Goal: Register for event/course

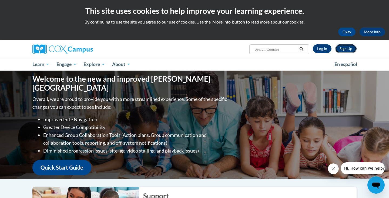
click at [349, 49] on link "Sign Up" at bounding box center [345, 48] width 21 height 9
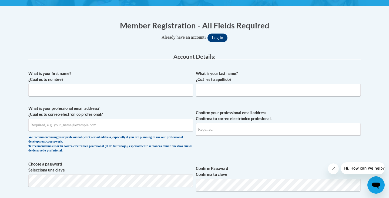
scroll to position [97, 0]
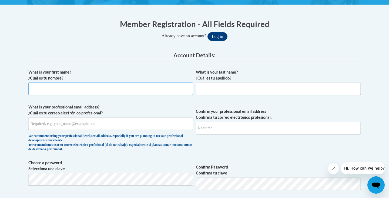
click at [136, 86] on input "What is your first name? ¿Cuál es tu nombre?" at bounding box center [110, 88] width 165 height 12
type input "Anna"
click at [221, 92] on input "What is your last name? ¿Cuál es tu apellido?" at bounding box center [278, 88] width 165 height 12
type input "Samson"
click at [111, 125] on input "What is your professional email address? ¿Cuál es tu correo electrónico profesi…" at bounding box center [110, 123] width 165 height 12
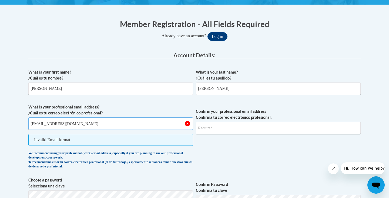
type input "asamson2@my.westga.edu"
click at [227, 131] on input "Confirm your professional email address Confirma tu correo electrónico profesio…" at bounding box center [278, 127] width 165 height 12
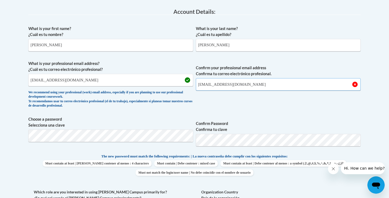
scroll to position [141, 0]
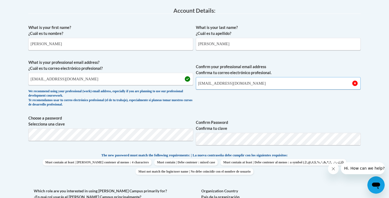
type input "asamson2@my.westga.edu"
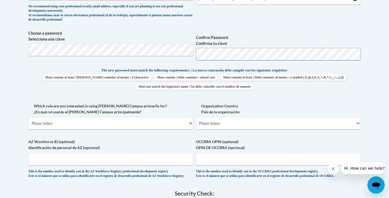
scroll to position [227, 0]
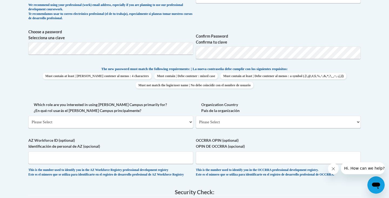
click at [161, 128] on div "Which role are you interested in using Cox Campus primarily for? ¿En qué rol us…" at bounding box center [110, 116] width 165 height 30
click at [139, 124] on select "Please Select College/University | Colegio/Universidad Community/Nonprofit Part…" at bounding box center [110, 121] width 165 height 12
select select "5a18ea06-2b54-4451-96f2-d152daf9eac5"
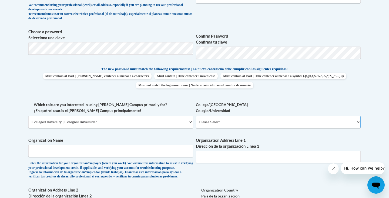
click at [211, 117] on select "Please Select College/University Staff | Empleado universitario College/Univers…" at bounding box center [278, 121] width 165 height 12
select select "99b32b07-cffc-426c-8bf6-0cd77760d84b"
click at [155, 151] on input "Organization Name" at bounding box center [110, 150] width 165 height 12
type input "University of West Georgia"
click at [242, 157] on input "Organization Address Line 1 Dirección de la organización Línea 1" at bounding box center [278, 156] width 165 height 12
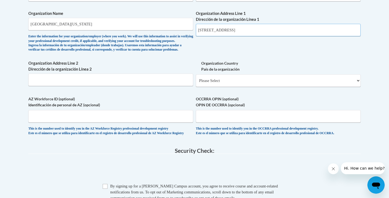
scroll to position [355, 0]
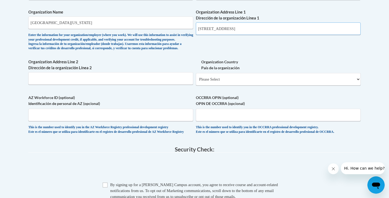
type input "1601 Maple Street, Carrollton, GA 30118"
click at [235, 85] on select "Please Select United States | Estados Unidos Outside of the United States | Fue…" at bounding box center [278, 79] width 165 height 12
select select "ad49bcad-a171-4b2e-b99c-48b446064914"
select select
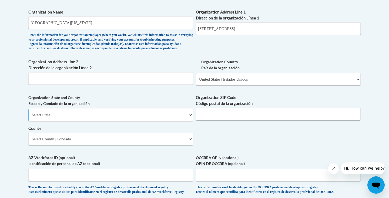
click at [179, 121] on select "Select State Alabama Alaska Arizona Arkansas California Colorado Connecticut De…" at bounding box center [110, 114] width 165 height 12
select select "Georgia"
click at [208, 120] on input "Organization ZIP Code Código postal de la organización" at bounding box center [278, 114] width 165 height 12
type input "30118"
drag, startPoint x: 274, startPoint y: 28, endPoint x: 249, endPoint y: 30, distance: 25.2
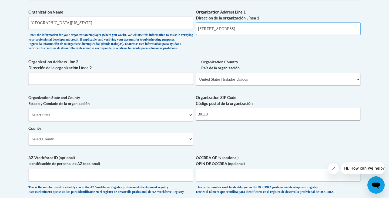
click at [249, 30] on input "1601 Maple Street, Carrollton, GA 30118" at bounding box center [278, 28] width 165 height 12
type input "1601 Maple Street, Carrollton"
click at [80, 145] on select "Select County Appling Atkinson Bacon Baker Baldwin Banks Barrow Bartow Ben Hill…" at bounding box center [110, 138] width 165 height 12
select select "Carroll"
drag, startPoint x: 230, startPoint y: 30, endPoint x: 257, endPoint y: 29, distance: 27.3
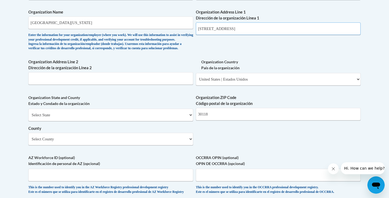
click at [258, 29] on input "1601 Maple Street, Carrollton" at bounding box center [278, 28] width 165 height 12
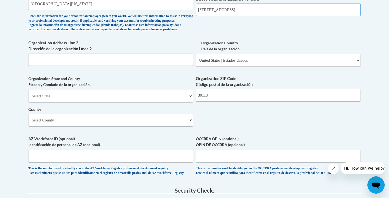
scroll to position [374, 0]
type input "1601 Maple Street"
click at [128, 66] on input "Organization Address Line 2 Dirección de la organización Línea 2" at bounding box center [110, 59] width 165 height 12
click at [129, 86] on label "Organization State and County Estado y Condado de la organización" at bounding box center [110, 82] width 165 height 12
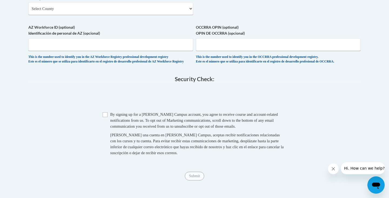
scroll to position [486, 0]
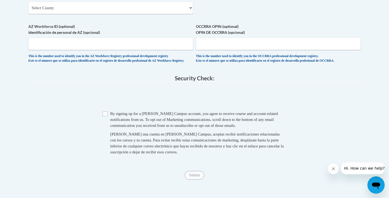
click at [104, 130] on span "Checkbox By signing up for a Cox Campus account, you agree to receive course an…" at bounding box center [195, 135] width 184 height 50
click at [105, 116] on input "Checkbox" at bounding box center [105, 113] width 5 height 5
checkbox input "true"
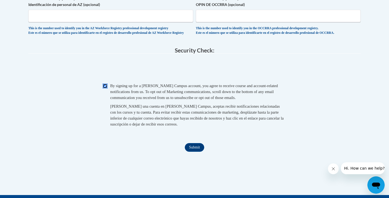
scroll to position [514, 0]
click at [190, 151] on input "Submit" at bounding box center [194, 146] width 19 height 9
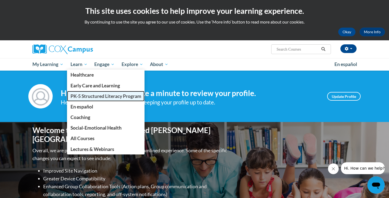
click at [79, 96] on span "PK-5 Structured Literacy Program" at bounding box center [105, 96] width 71 height 6
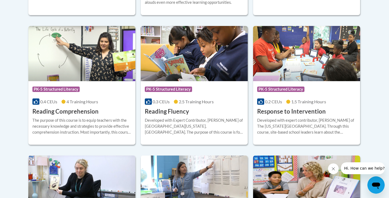
scroll to position [502, 0]
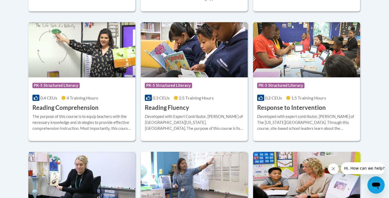
click at [86, 106] on h3 "Reading Comprehension" at bounding box center [65, 107] width 66 height 8
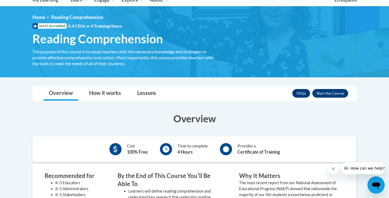
scroll to position [28, 0]
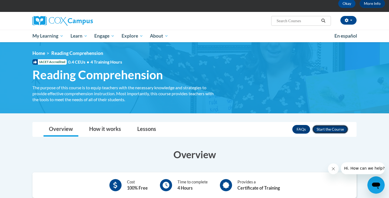
click at [325, 131] on button "Enroll" at bounding box center [330, 129] width 36 height 9
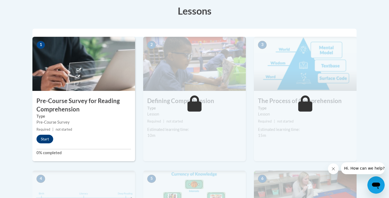
scroll to position [161, 0]
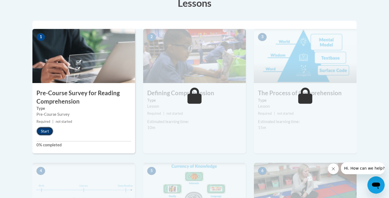
click at [49, 128] on button "Start" at bounding box center [44, 131] width 17 height 9
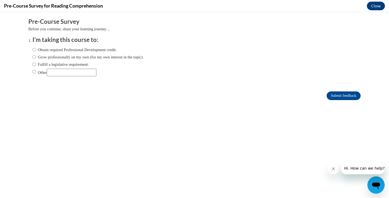
scroll to position [0, 0]
click at [34, 50] on input "Obtain required Professional Development credit." at bounding box center [34, 50] width 4 height 6
radio input "true"
click at [350, 96] on input "Submit feedback" at bounding box center [343, 95] width 34 height 9
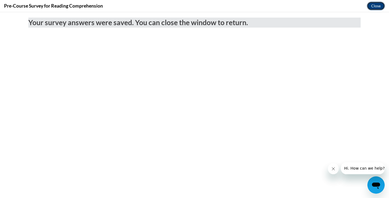
click at [373, 7] on button "Close" at bounding box center [375, 6] width 18 height 9
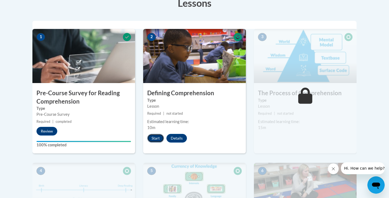
click at [157, 136] on button "Start" at bounding box center [155, 138] width 17 height 9
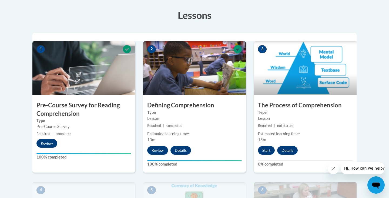
scroll to position [153, 0]
